Goal: Transaction & Acquisition: Purchase product/service

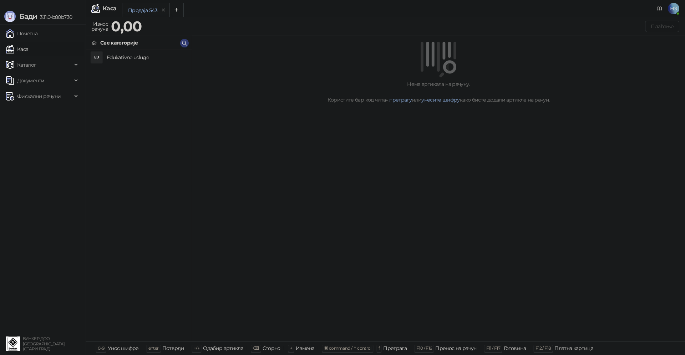
click at [121, 57] on h4 "Edukativne usluge" at bounding box center [146, 57] width 79 height 11
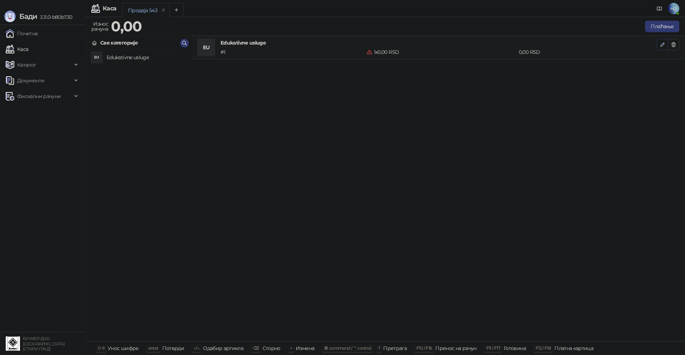
click at [663, 46] on icon "button" at bounding box center [663, 45] width 6 height 6
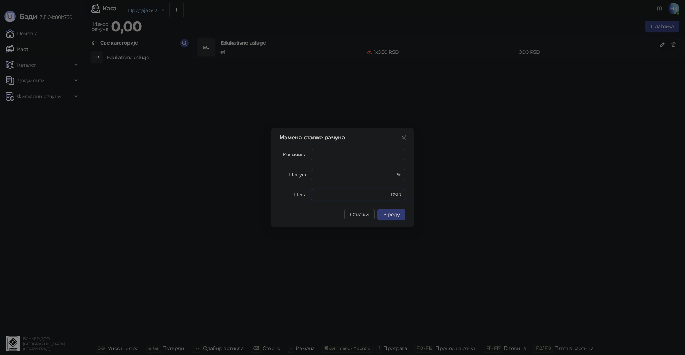
drag, startPoint x: 335, startPoint y: 195, endPoint x: 306, endPoint y: 196, distance: 29.6
click at [306, 196] on div "Цена * RSD" at bounding box center [343, 194] width 126 height 11
type input "****"
click at [389, 215] on span "У реду" at bounding box center [391, 215] width 16 height 6
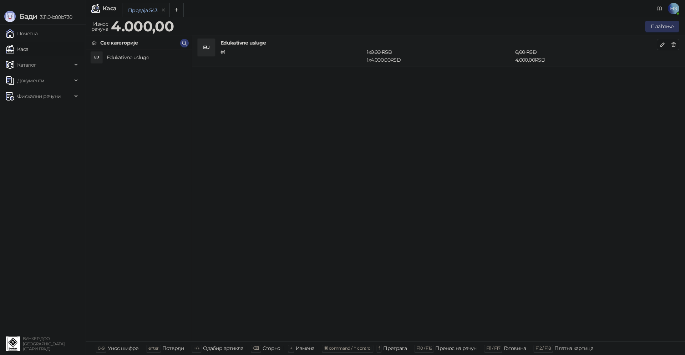
click at [656, 25] on button "Плаћање" at bounding box center [662, 26] width 34 height 11
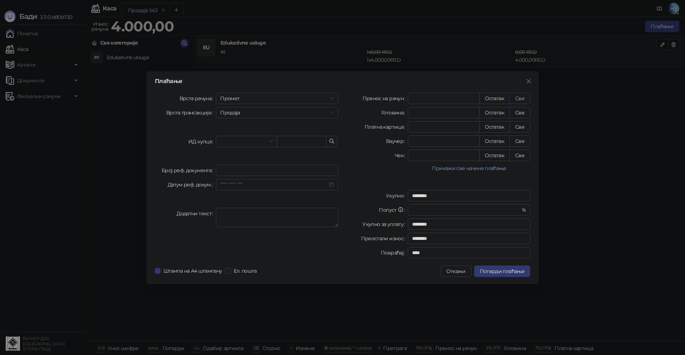
click at [521, 95] on button "Све" at bounding box center [520, 98] width 21 height 11
type input "****"
click at [500, 275] on button "Потврди плаћање" at bounding box center [502, 271] width 56 height 11
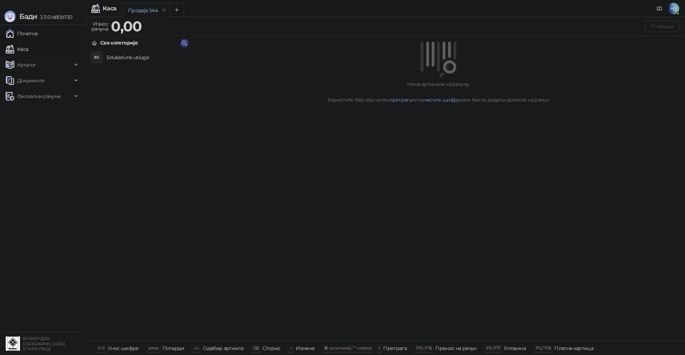
click at [25, 32] on link "Почетна" at bounding box center [22, 33] width 32 height 14
